Goal: Information Seeking & Learning: Check status

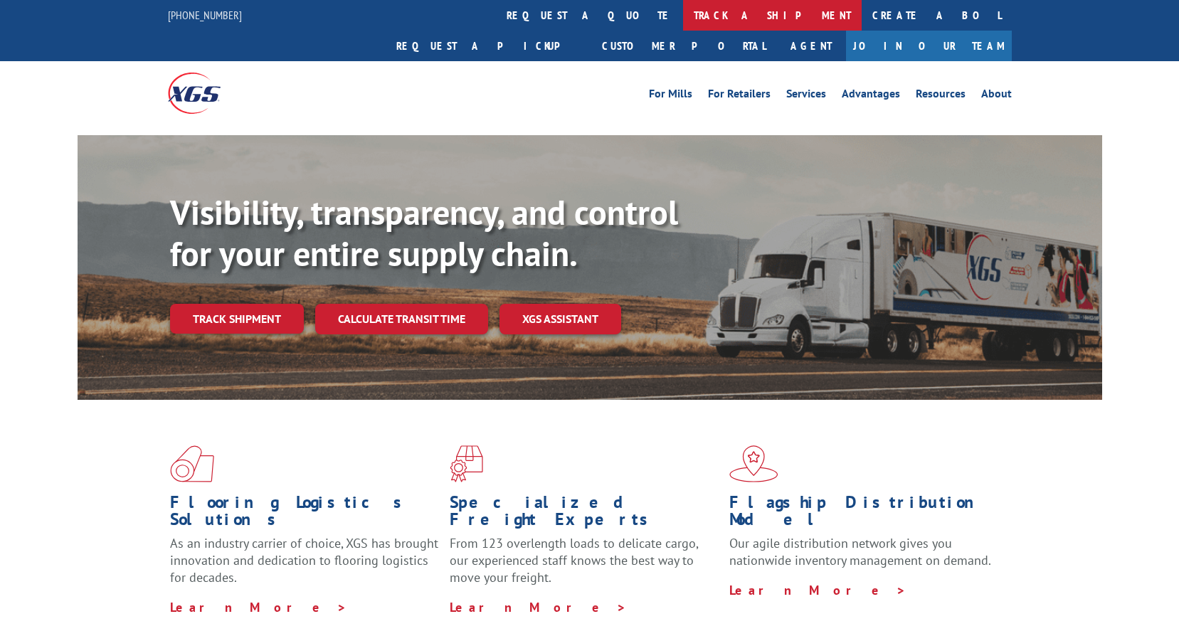
click at [683, 18] on link "track a shipment" at bounding box center [772, 15] width 179 height 31
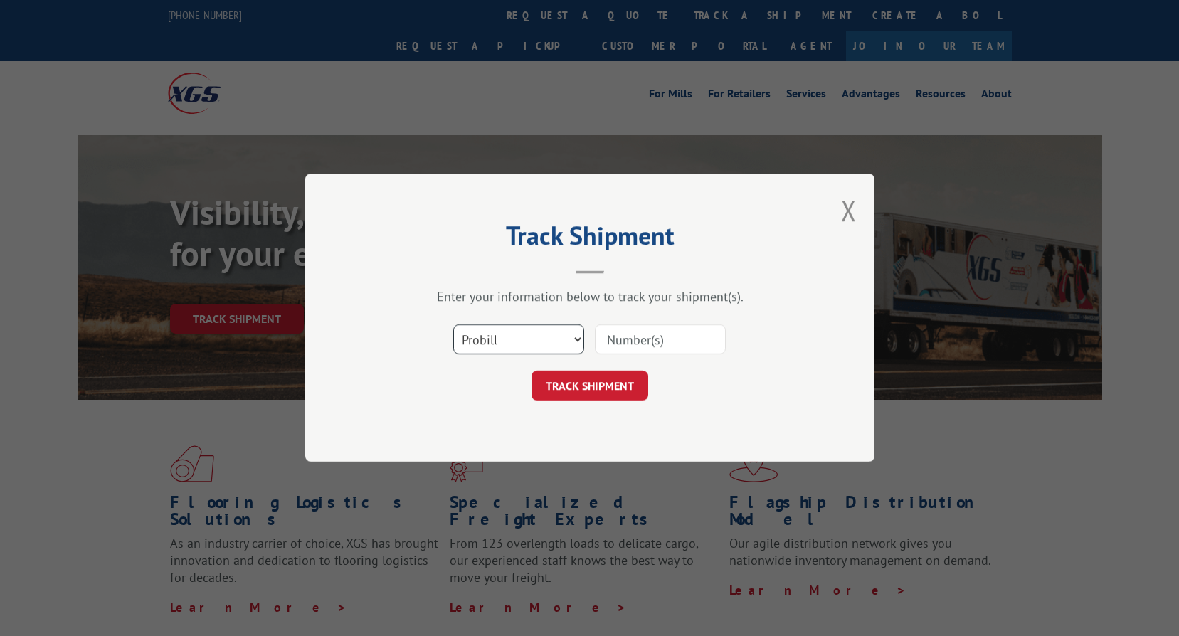
drag, startPoint x: 499, startPoint y: 339, endPoint x: 500, endPoint y: 353, distance: 13.6
click at [499, 339] on select "Select category... Probill BOL PO" at bounding box center [518, 340] width 131 height 30
select select "bol"
click at [453, 325] on select "Select category... Probill BOL PO" at bounding box center [518, 340] width 131 height 30
click at [687, 345] on input at bounding box center [660, 340] width 131 height 30
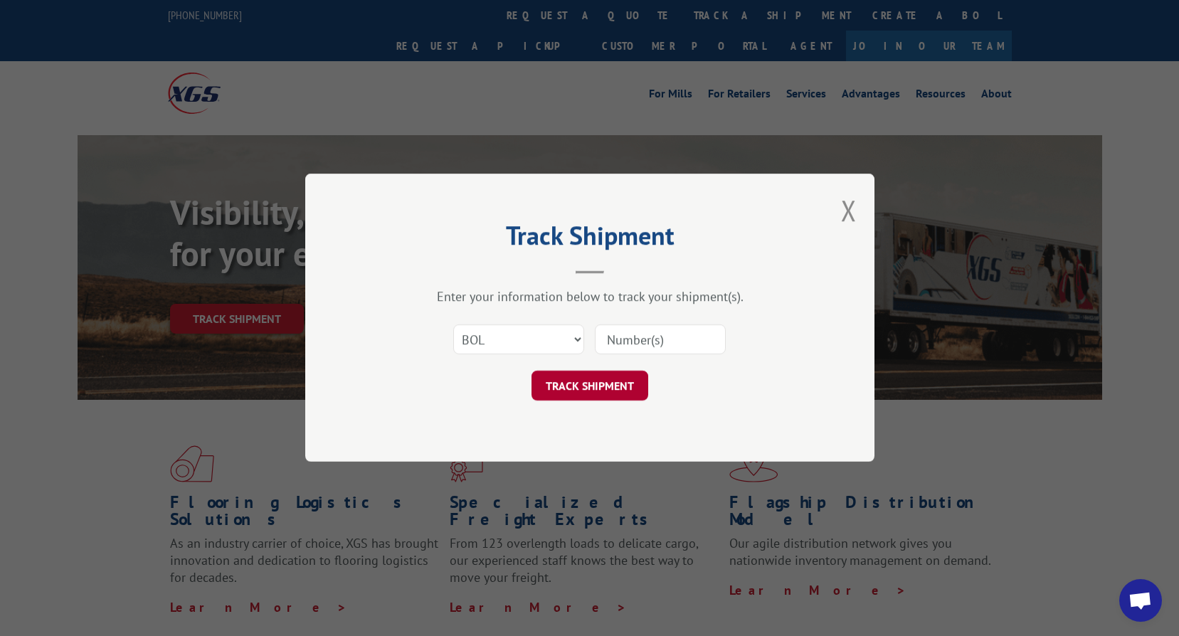
paste input "2838074"
type input "2838074"
click at [571, 383] on button "TRACK SHIPMENT" at bounding box center [589, 386] width 117 height 30
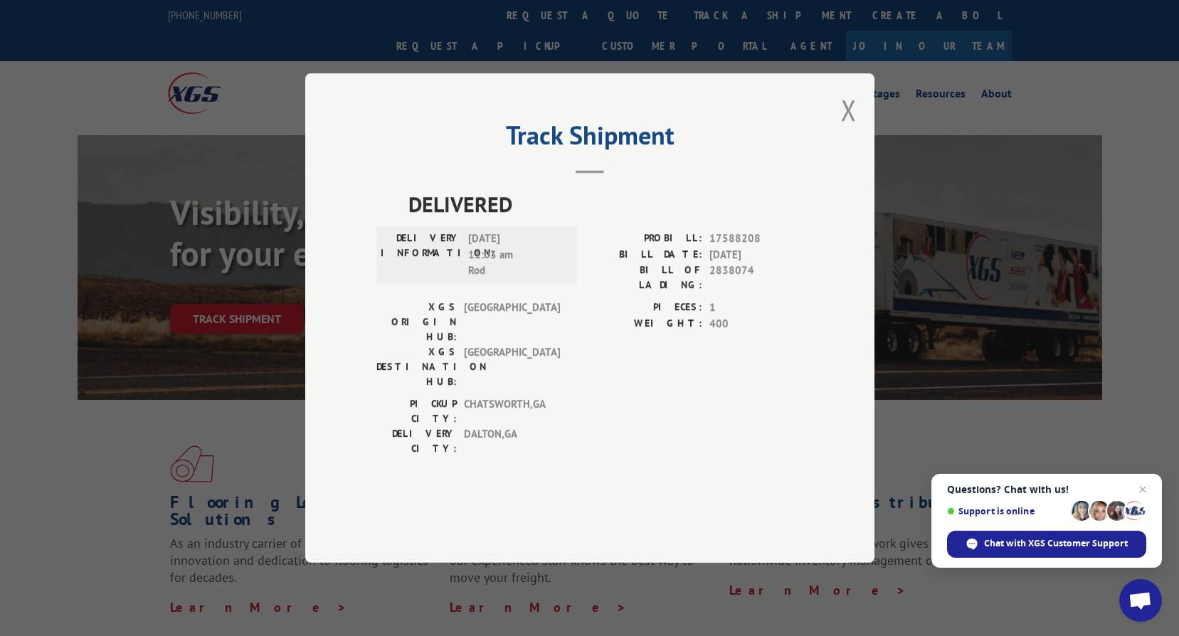
click at [581, 336] on div "XGS ORIGIN HUB: TUNNEL HILL XGS DESTINATION HUB: [GEOGRAPHIC_DATA] PIECES: 1 WE…" at bounding box center [589, 348] width 427 height 97
click at [563, 364] on div "XGS DESTINATION HUB: [GEOGRAPHIC_DATA]" at bounding box center [472, 366] width 192 height 45
click at [456, 464] on div "Track Shipment DELIVERED DELIVERY INFORMATION: [DATE] 11:03 am Rod PROBILL: 175…" at bounding box center [589, 317] width 569 height 489
click at [842, 129] on button "Close modal" at bounding box center [849, 110] width 16 height 38
